Goal: Task Accomplishment & Management: Use online tool/utility

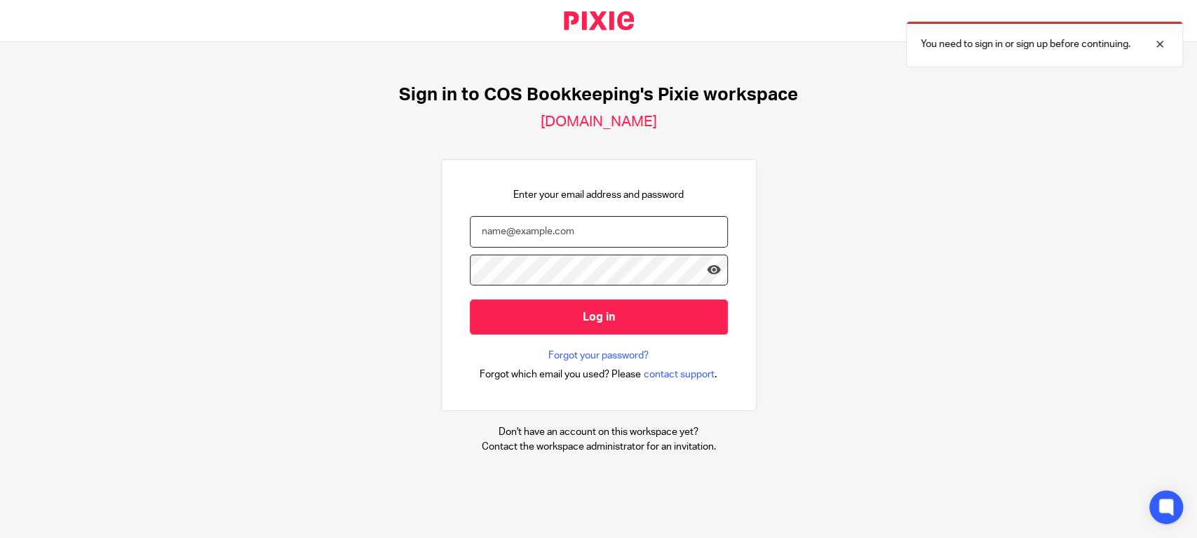
drag, startPoint x: 520, startPoint y: 226, endPoint x: 522, endPoint y: 211, distance: 14.8
click at [520, 224] on input "email" at bounding box center [599, 232] width 258 height 32
type input "diane@cosbookkeeping.co.uk"
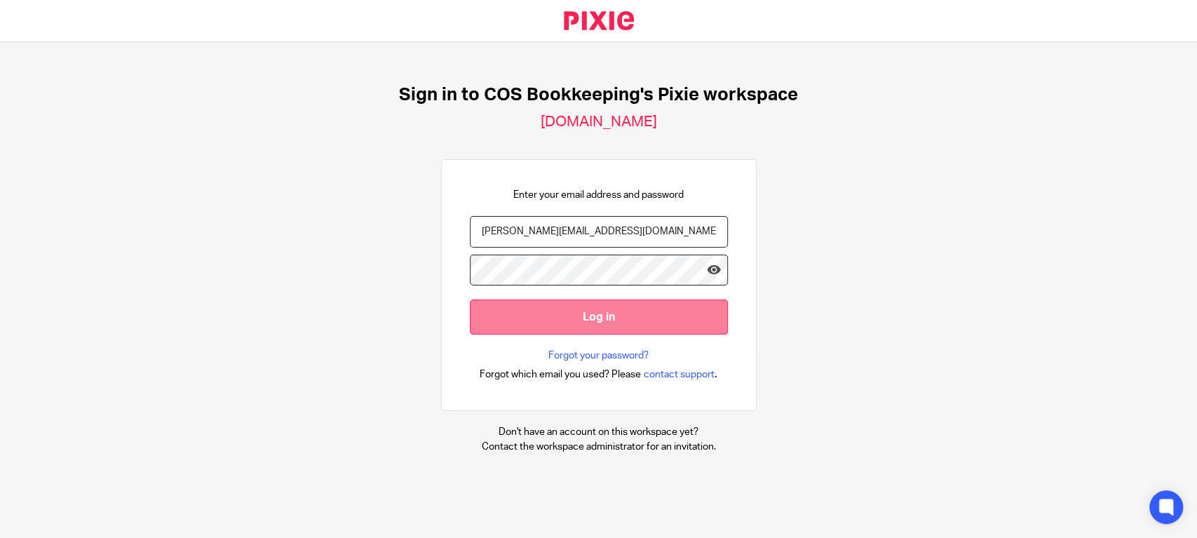
click at [549, 314] on input "Log in" at bounding box center [599, 316] width 258 height 34
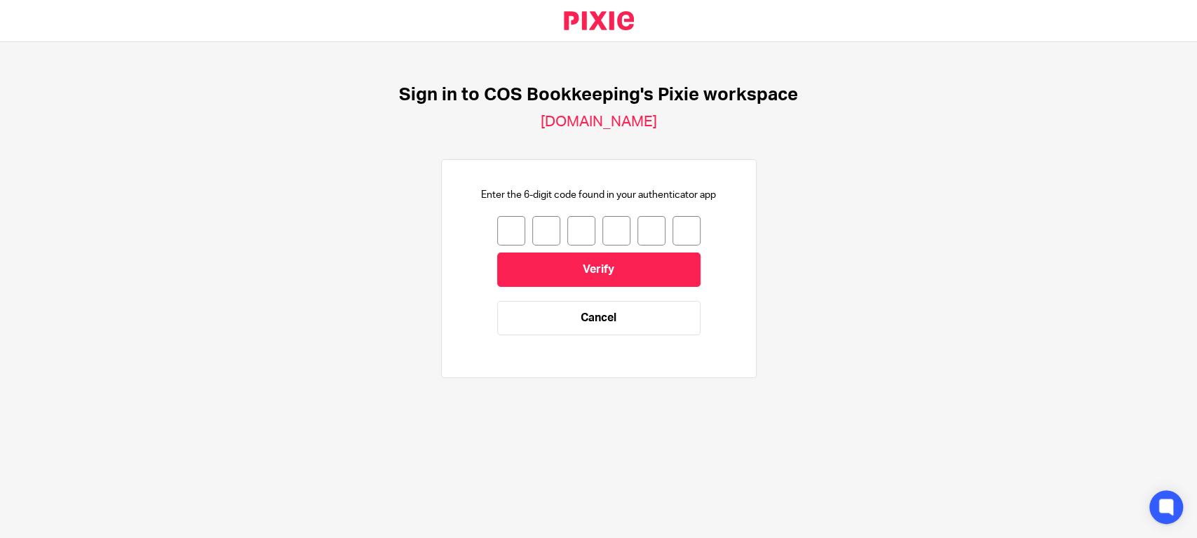
click at [502, 229] on input "number" at bounding box center [511, 230] width 28 height 29
type input "4"
type input "3"
type input "5"
type input "9"
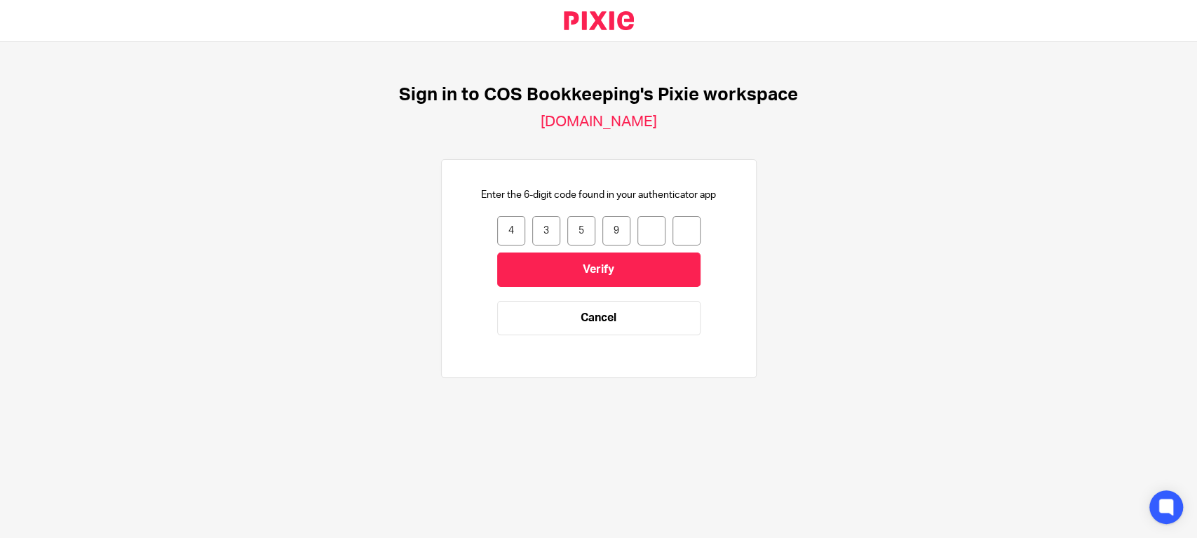
type input "3"
type input "7"
click at [578, 251] on form "4 3 5 9 3 7 435937 Verify Cancel" at bounding box center [598, 282] width 203 height 133
click at [567, 271] on input "Verify" at bounding box center [598, 270] width 203 height 34
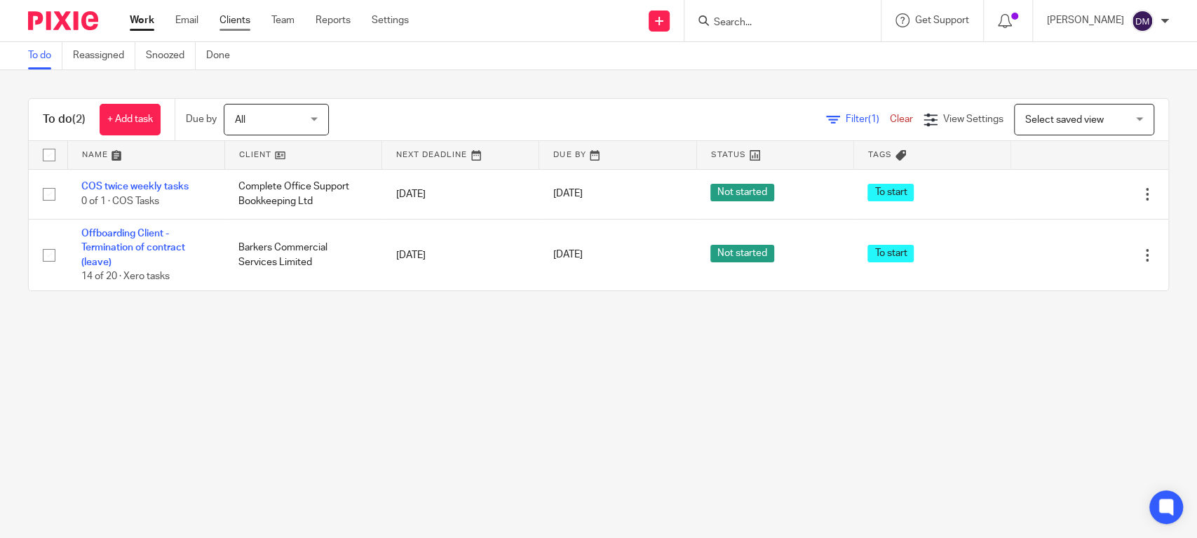
click at [245, 20] on link "Clients" at bounding box center [235, 20] width 31 height 14
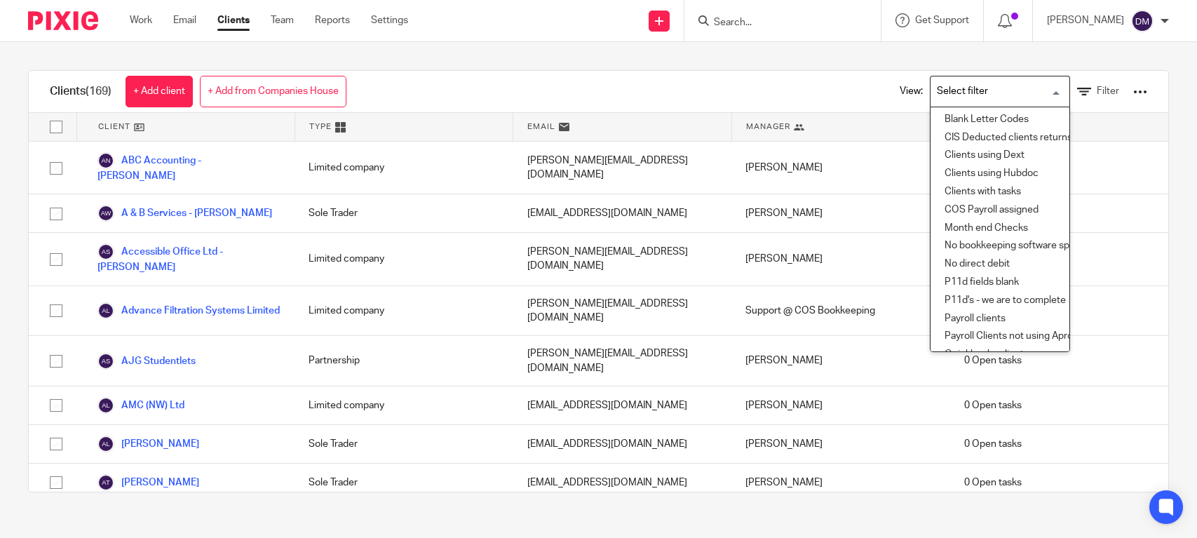
click at [976, 93] on input "Search for option" at bounding box center [997, 91] width 130 height 25
click at [981, 259] on li "No direct debit" at bounding box center [1000, 264] width 139 height 18
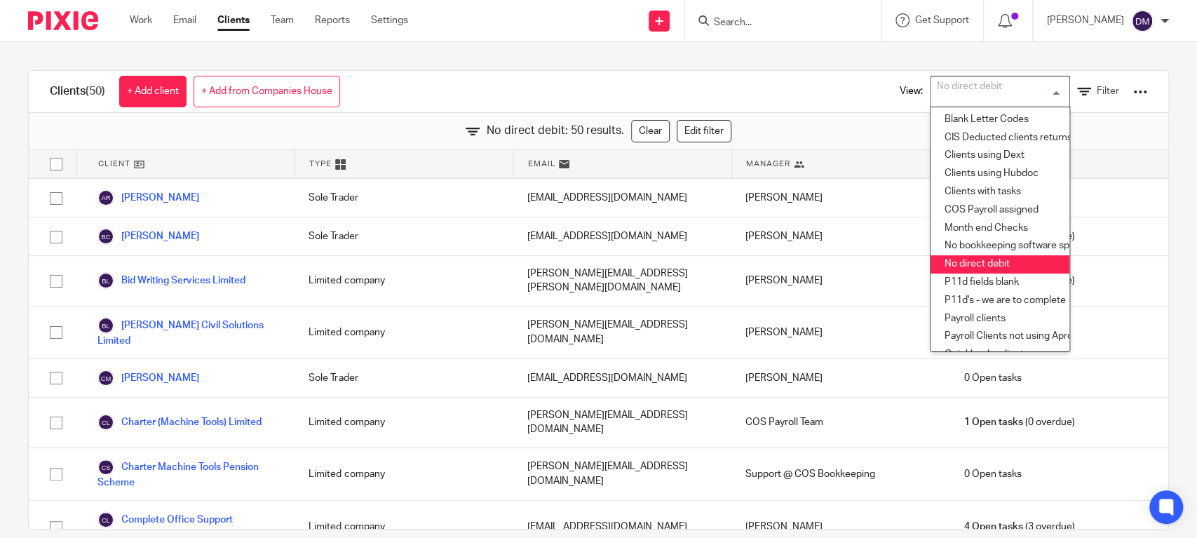
click at [145, 11] on div "Work Email Clients Team Reports Settings Work Email Clients Team Reports Settin…" at bounding box center [273, 20] width 314 height 41
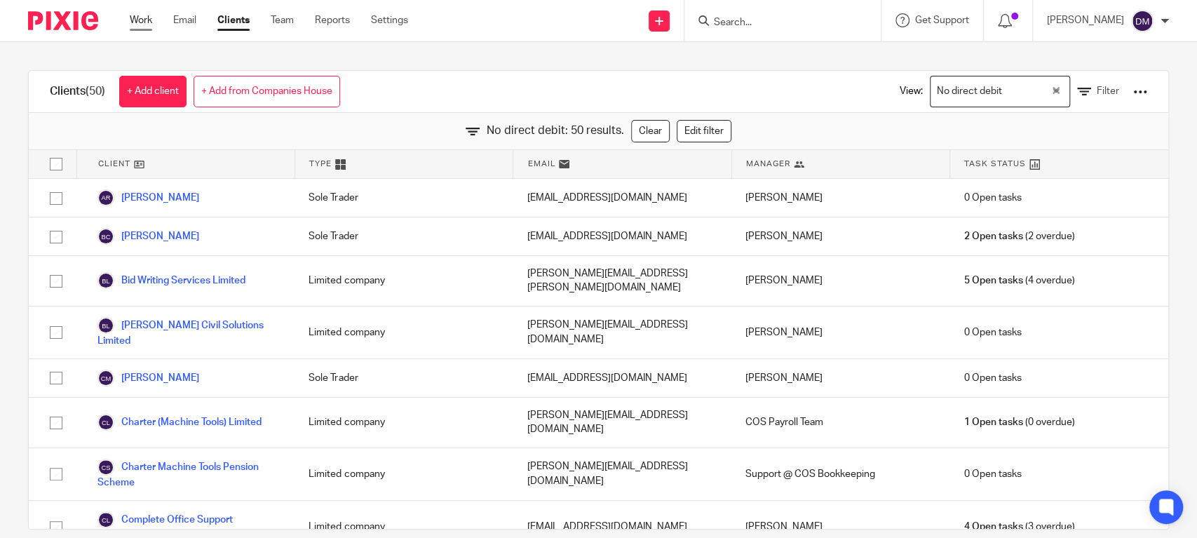
click at [135, 17] on link "Work" at bounding box center [141, 20] width 22 height 14
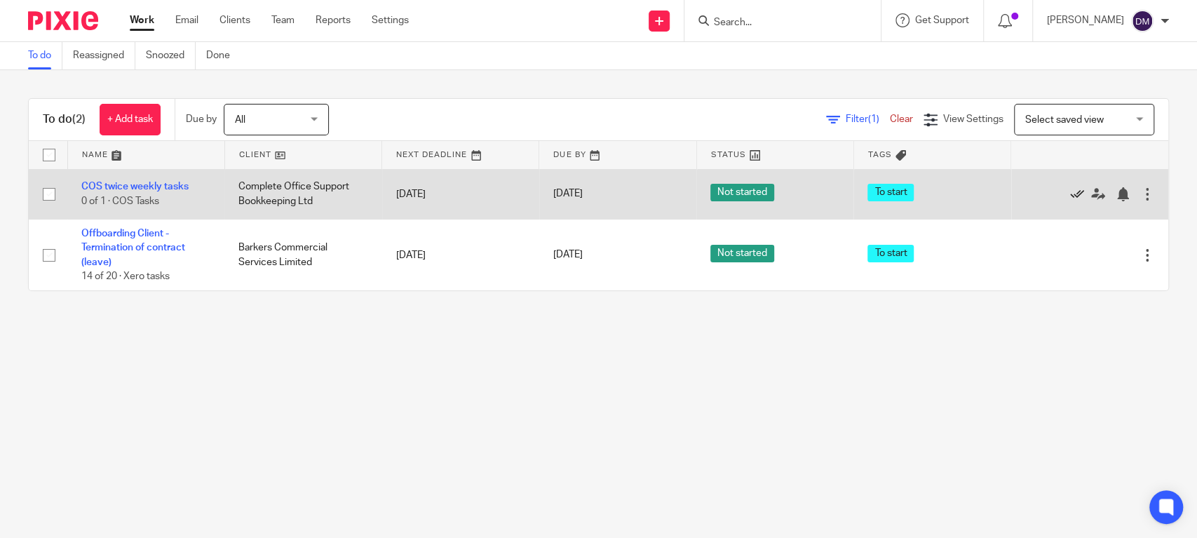
click at [1070, 196] on icon at bounding box center [1077, 194] width 14 height 14
